Goal: Task Accomplishment & Management: Use online tool/utility

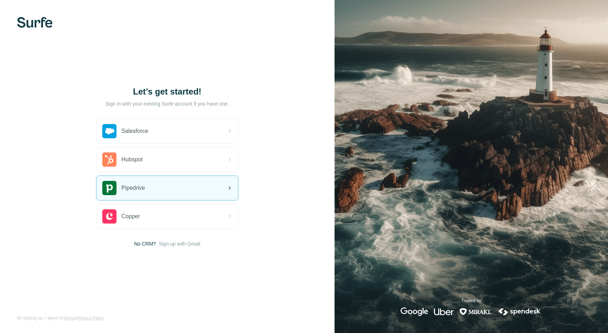
click at [200, 187] on div "Pipedrive" at bounding box center [167, 188] width 141 height 24
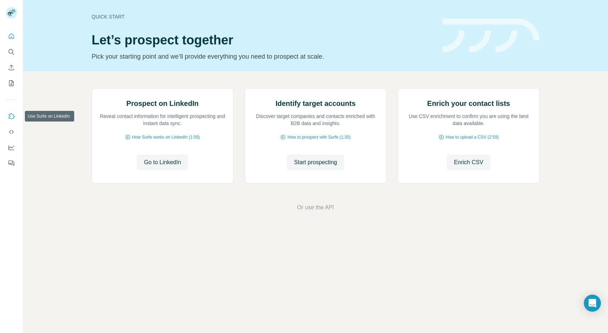
click at [15, 119] on button "Use Surfe on LinkedIn" at bounding box center [11, 116] width 11 height 13
